Goal: Check status: Check status

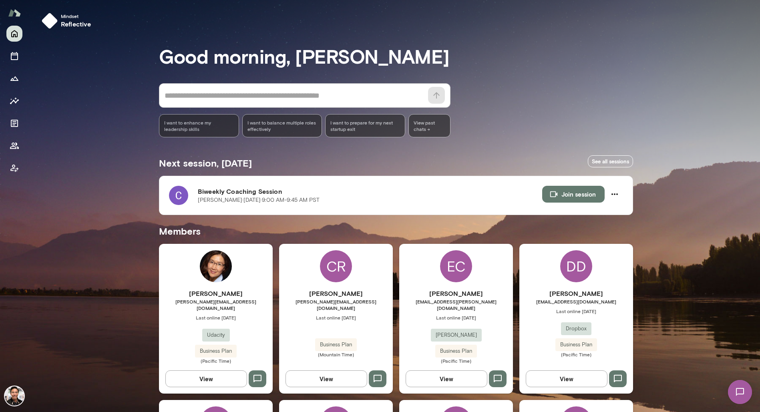
scroll to position [986, 0]
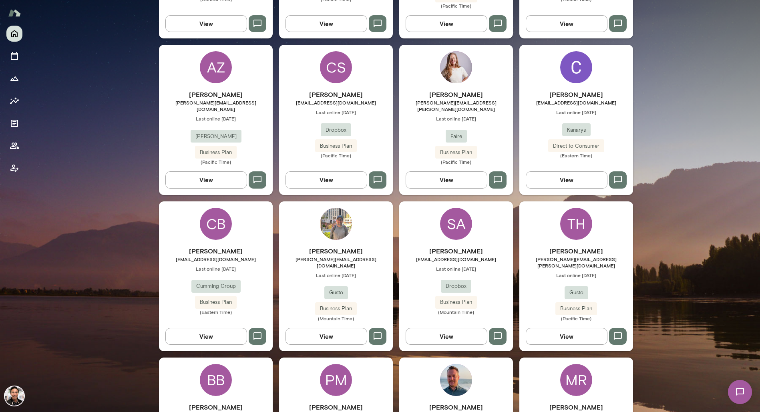
click at [231, 201] on div "CB [PERSON_NAME] [EMAIL_ADDRESS][DOMAIN_NAME] Last online [DATE] Cumming Group …" at bounding box center [216, 276] width 114 height 150
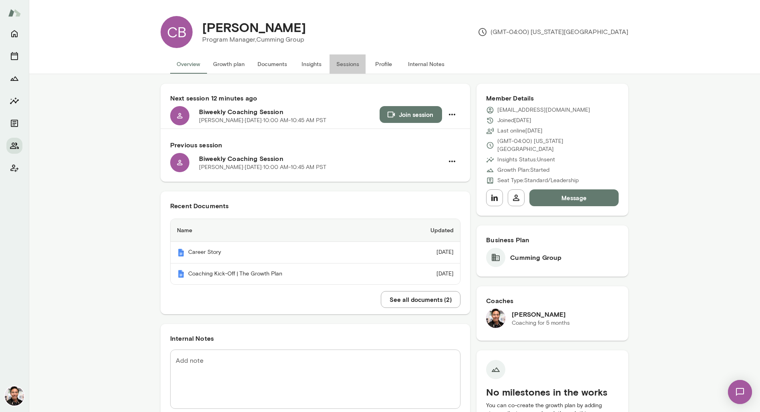
click at [353, 61] on button "Sessions" at bounding box center [347, 63] width 36 height 19
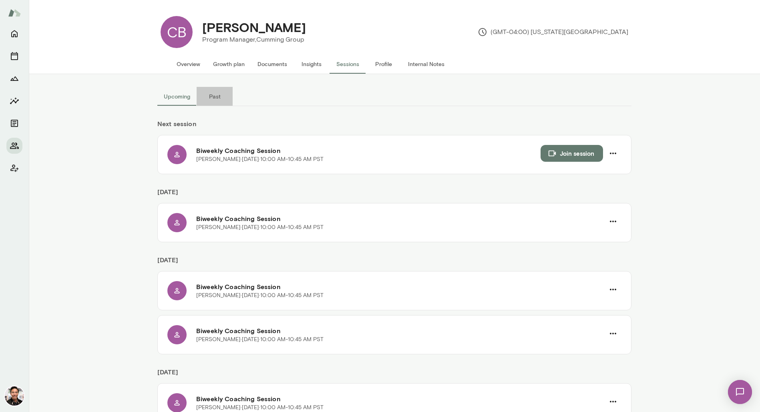
click at [222, 97] on button "Past" at bounding box center [214, 96] width 36 height 19
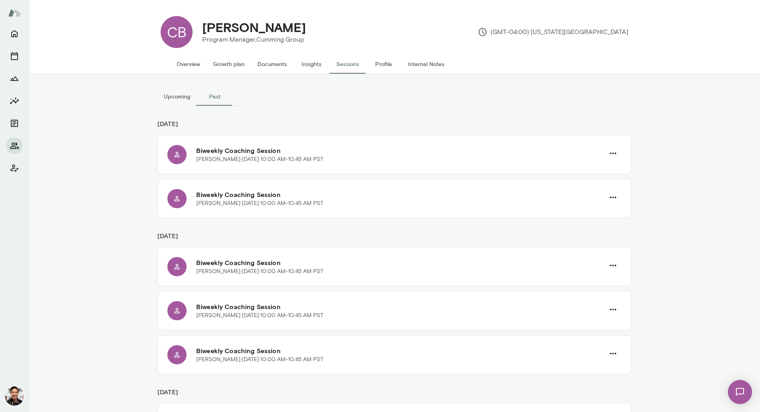
click at [188, 62] on button "Overview" at bounding box center [188, 63] width 36 height 19
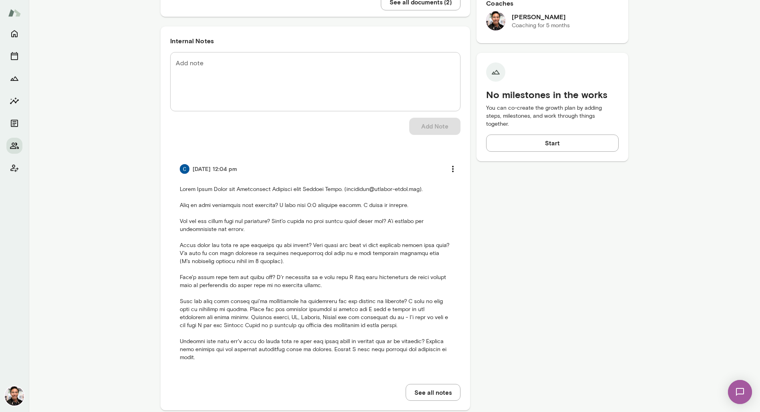
scroll to position [296, 0]
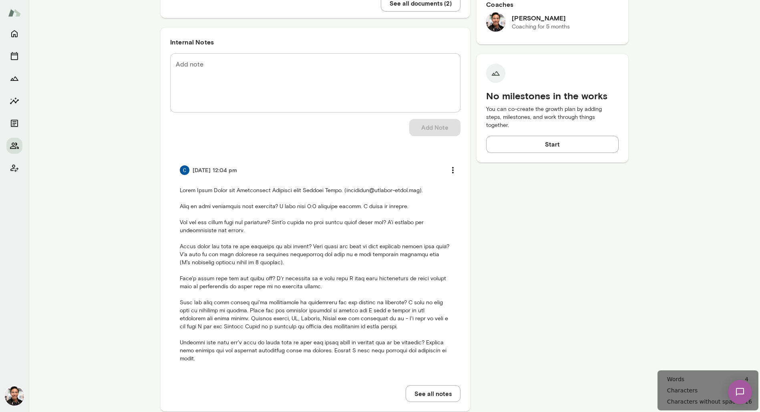
drag, startPoint x: 248, startPoint y: 170, endPoint x: 195, endPoint y: 170, distance: 52.4
click at [194, 170] on div "[DATE] 12:04 pm" at bounding box center [315, 170] width 271 height 17
click at [206, 182] on div "[DATE] 12:04 pm" at bounding box center [315, 262] width 271 height 201
drag, startPoint x: 249, startPoint y: 172, endPoint x: 199, endPoint y: 174, distance: 49.3
click at [199, 174] on div "[DATE] 12:04 pm" at bounding box center [315, 170] width 271 height 17
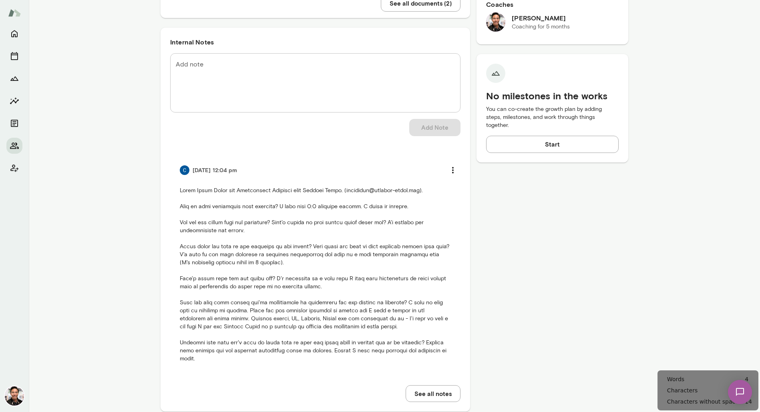
click at [226, 217] on p at bounding box center [315, 274] width 271 height 176
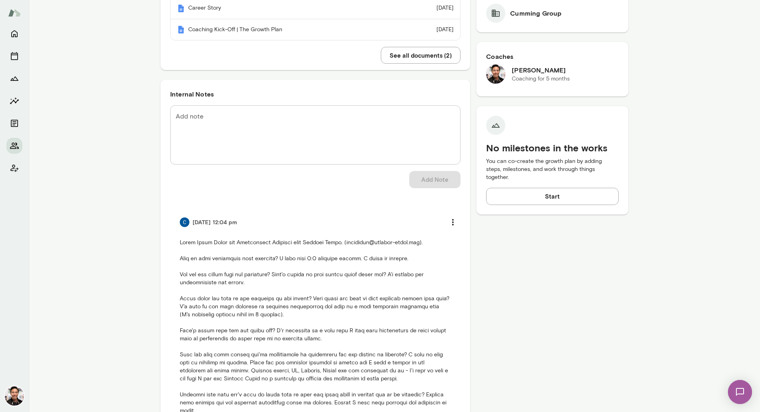
scroll to position [245, 0]
